Goal: Task Accomplishment & Management: Manage account settings

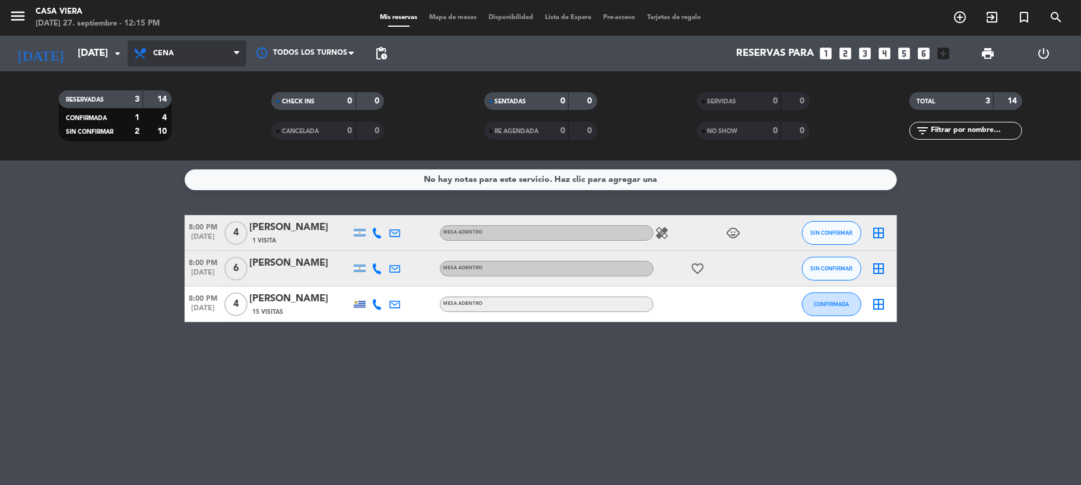
click at [181, 59] on span "Cena" at bounding box center [187, 53] width 119 height 26
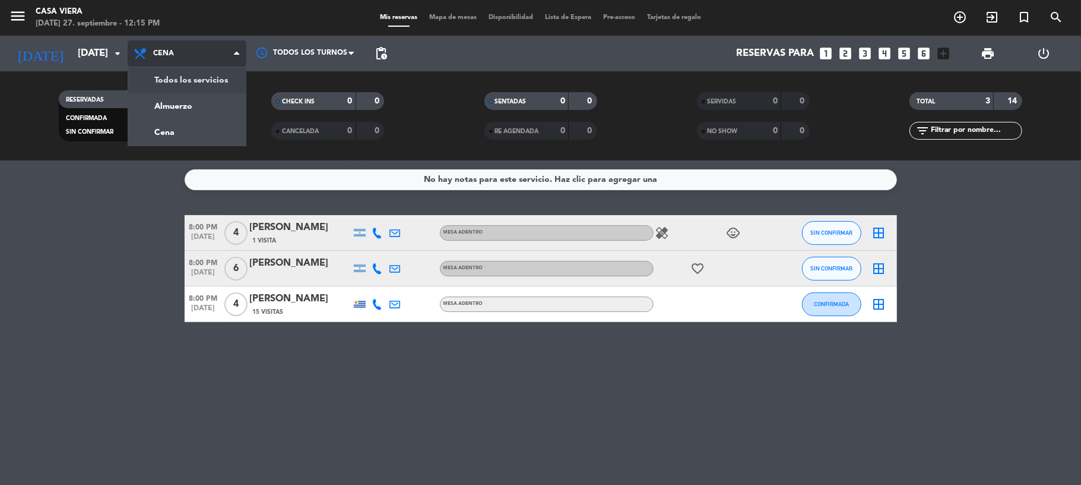
click at [202, 81] on div "menu Casa [PERSON_NAME][DATE] 27. septiembre - 12:15 PM Mis reservas Mapa de me…" at bounding box center [540, 80] width 1081 height 160
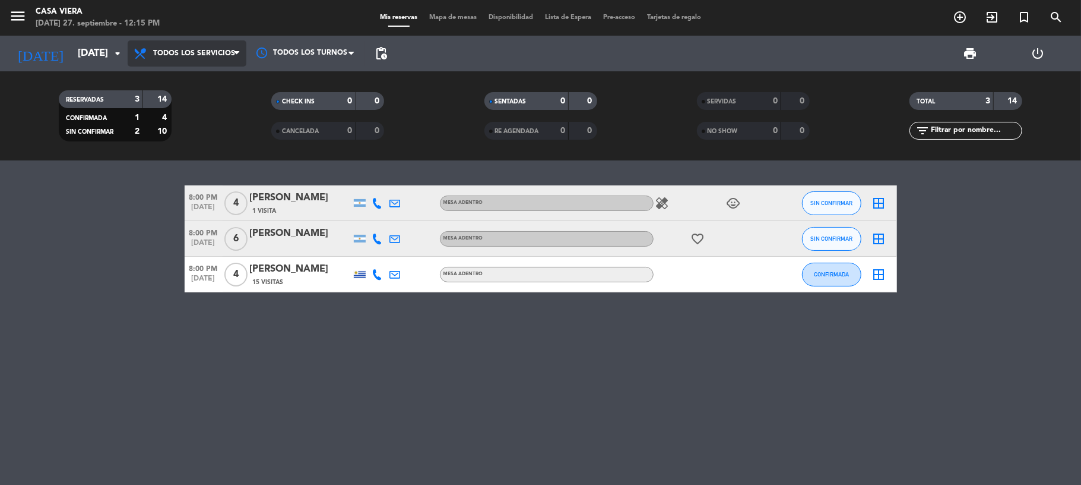
click at [210, 60] on span "Todos los servicios" at bounding box center [187, 53] width 119 height 26
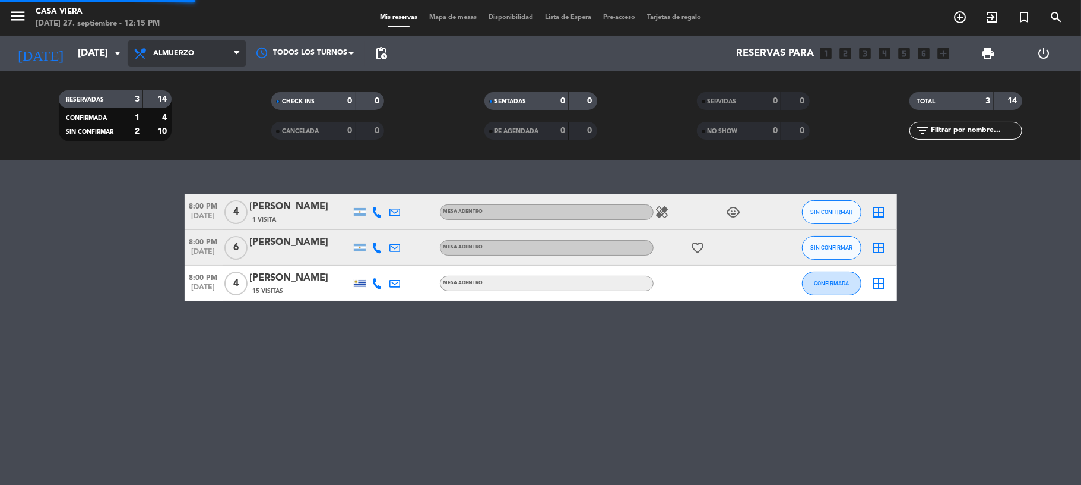
click at [192, 106] on div "menu Casa [PERSON_NAME][DATE] 27. septiembre - 12:15 PM Mis reservas Mapa de me…" at bounding box center [540, 80] width 1081 height 160
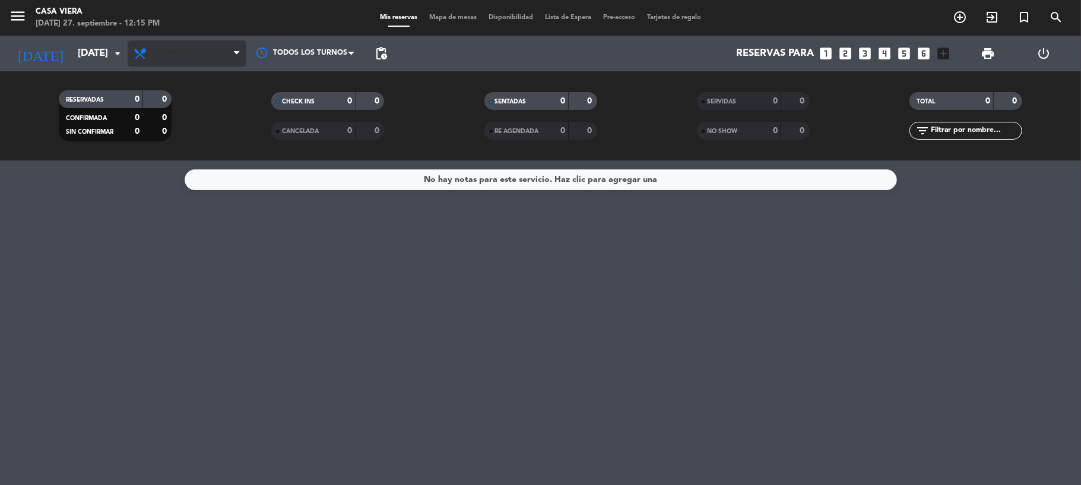
drag, startPoint x: 230, startPoint y: 39, endPoint x: 229, endPoint y: 45, distance: 6.6
click at [231, 39] on div "Todos los servicios Almuerzo Cena Almuerzo Todos los servicios Almuerzo Cena" at bounding box center [187, 54] width 119 height 36
click at [228, 48] on span "Almuerzo" at bounding box center [187, 53] width 119 height 26
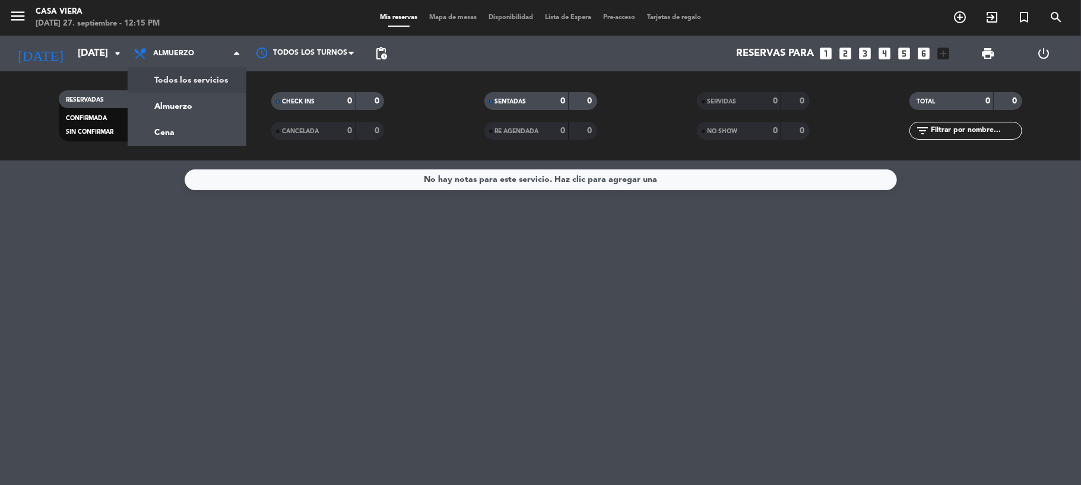
click at [217, 84] on div "menu Casa [PERSON_NAME][DATE] 27. septiembre - 12:15 PM Mis reservas Mapa de me…" at bounding box center [540, 80] width 1081 height 160
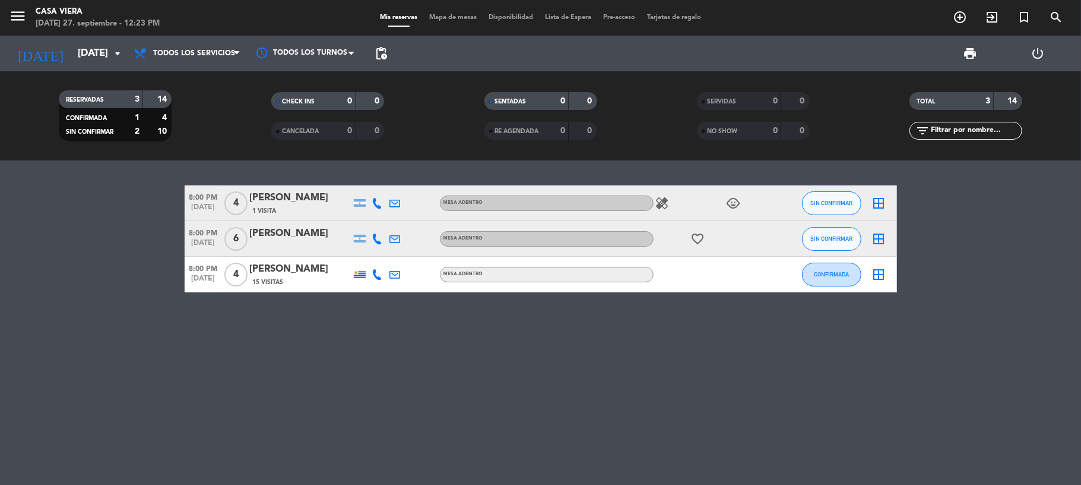
click at [487, 353] on div "8:00 PM [DATE] 4 [PERSON_NAME] 1 Visita MESA ADENTRO healing child_care SIN CON…" at bounding box center [540, 322] width 1081 height 324
click at [229, 425] on div "8:00 PM [DATE] 4 [PERSON_NAME] 1 Visita MESA ADENTRO healing child_care SIN CON…" at bounding box center [540, 322] width 1081 height 324
drag, startPoint x: 309, startPoint y: 452, endPoint x: 276, endPoint y: 421, distance: 45.8
click at [307, 449] on div "8:00 PM [DATE] 4 [PERSON_NAME] 1 Visita MESA ADENTRO healing child_care SIN CON…" at bounding box center [540, 322] width 1081 height 324
drag, startPoint x: 360, startPoint y: 361, endPoint x: 272, endPoint y: 438, distance: 117.0
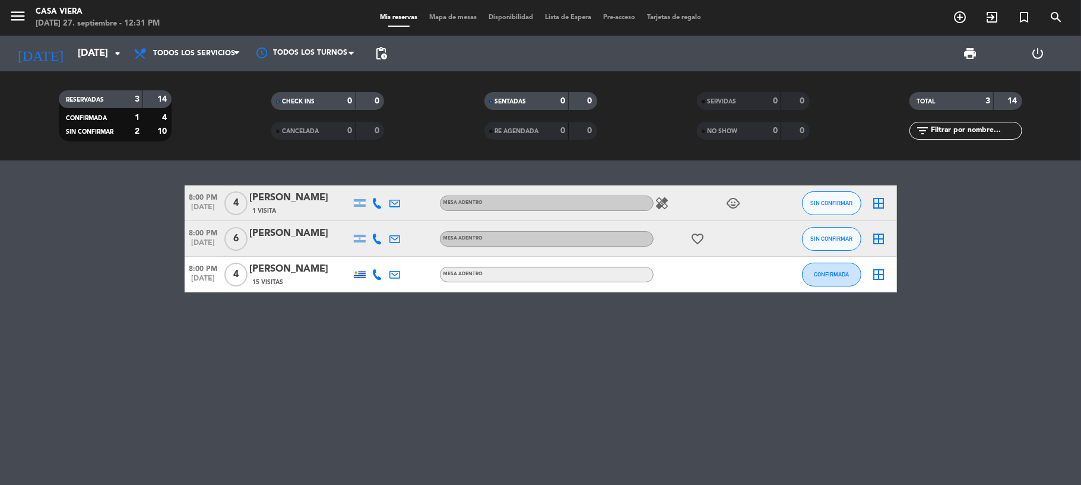
click at [359, 361] on div "8:00 PM [DATE] 4 [PERSON_NAME] 1 Visita MESA ADENTRO healing child_care SIN CON…" at bounding box center [540, 322] width 1081 height 324
